Goal: Find specific page/section: Find specific page/section

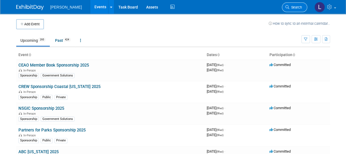
click at [299, 5] on span "Search" at bounding box center [295, 7] width 13 height 4
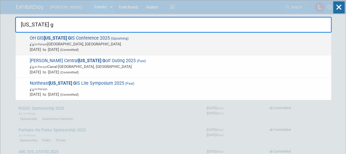
type input "ohio g"
click at [257, 47] on span "Sep 14, 2025 to Sep 16, 2025 (Committed)" at bounding box center [179, 50] width 299 height 6
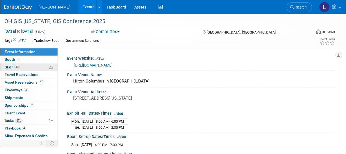
click at [17, 67] on span "13" at bounding box center [17, 67] width 6 height 4
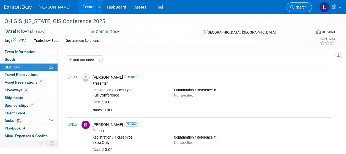
click at [299, 10] on link "Search" at bounding box center [299, 7] width 25 height 10
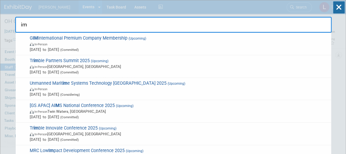
type input "i"
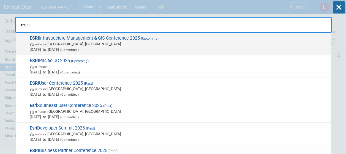
type input "esri"
click at [186, 50] on span "Oct 28, 2025 to Oct 30, 2025 (Committed)" at bounding box center [179, 50] width 299 height 6
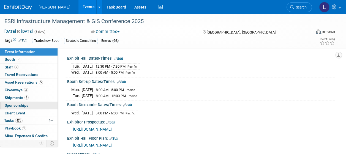
scroll to position [29, 0]
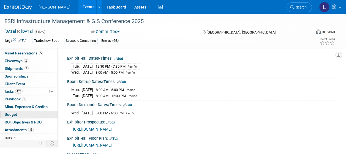
click at [15, 112] on span "Budget" at bounding box center [11, 114] width 12 height 4
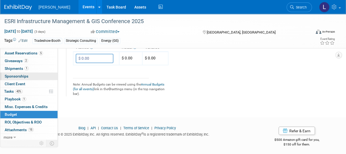
scroll to position [0, 0]
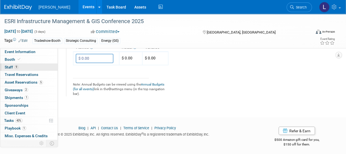
click at [12, 67] on span "Staff 9" at bounding box center [12, 67] width 14 height 4
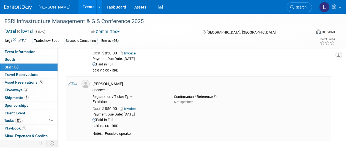
scroll to position [477, 0]
